Goal: Transaction & Acquisition: Purchase product/service

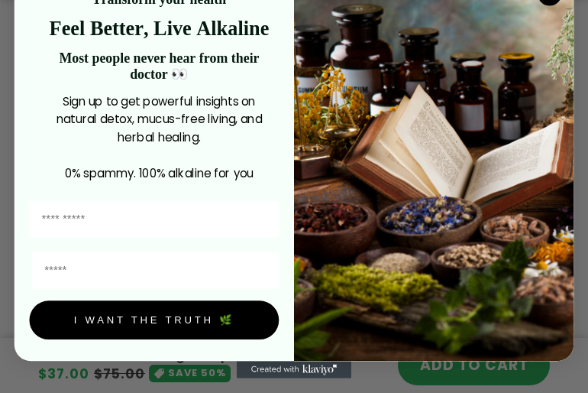
scroll to position [2706, 0]
